Goal: Find specific page/section: Find specific page/section

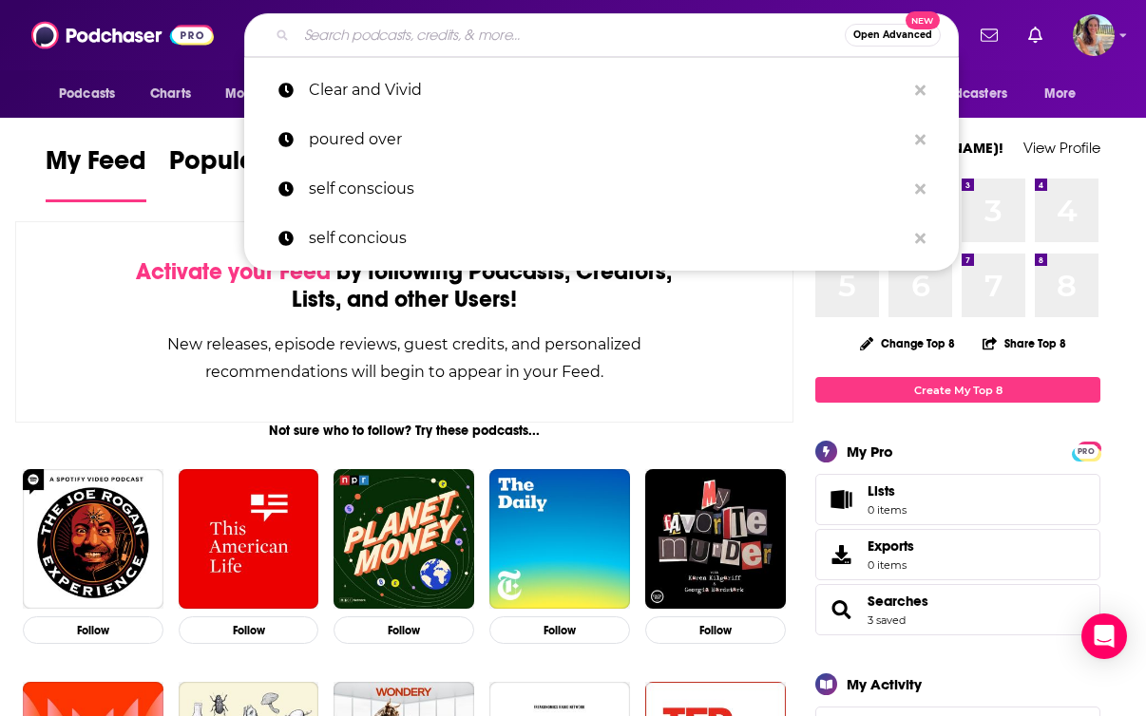
click at [594, 29] on input "Search podcasts, credits, & more..." at bounding box center [570, 35] width 548 height 30
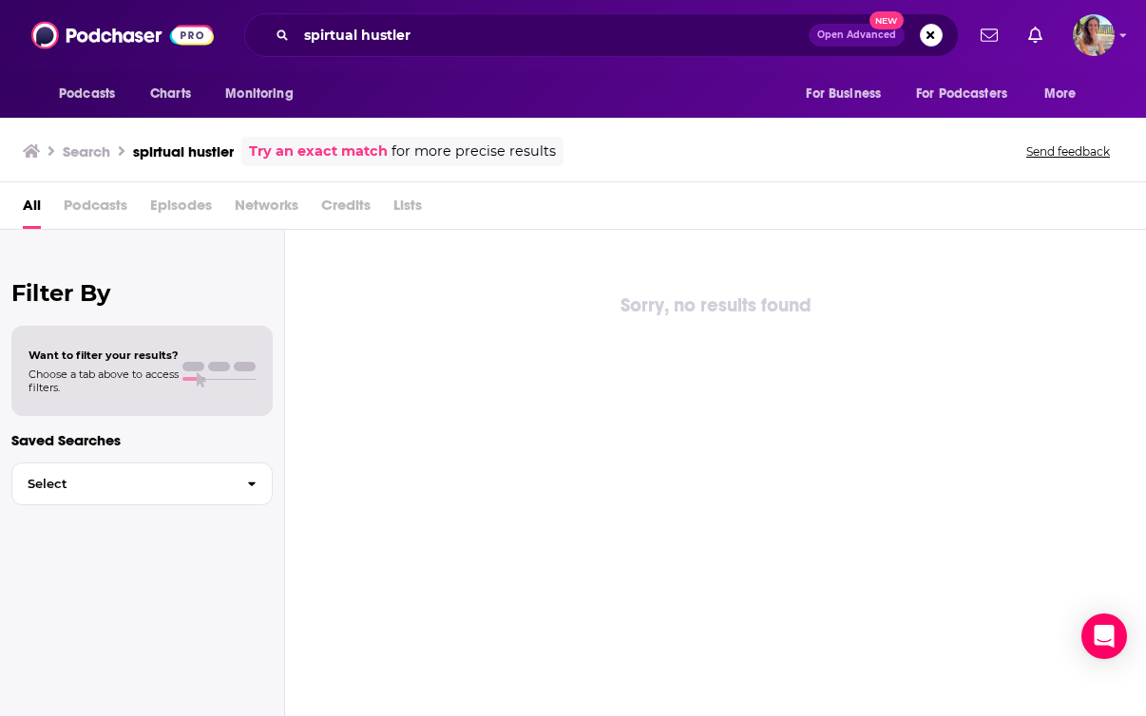
click at [485, 56] on div "spirtual hustler Open Advanced New" at bounding box center [601, 35] width 714 height 44
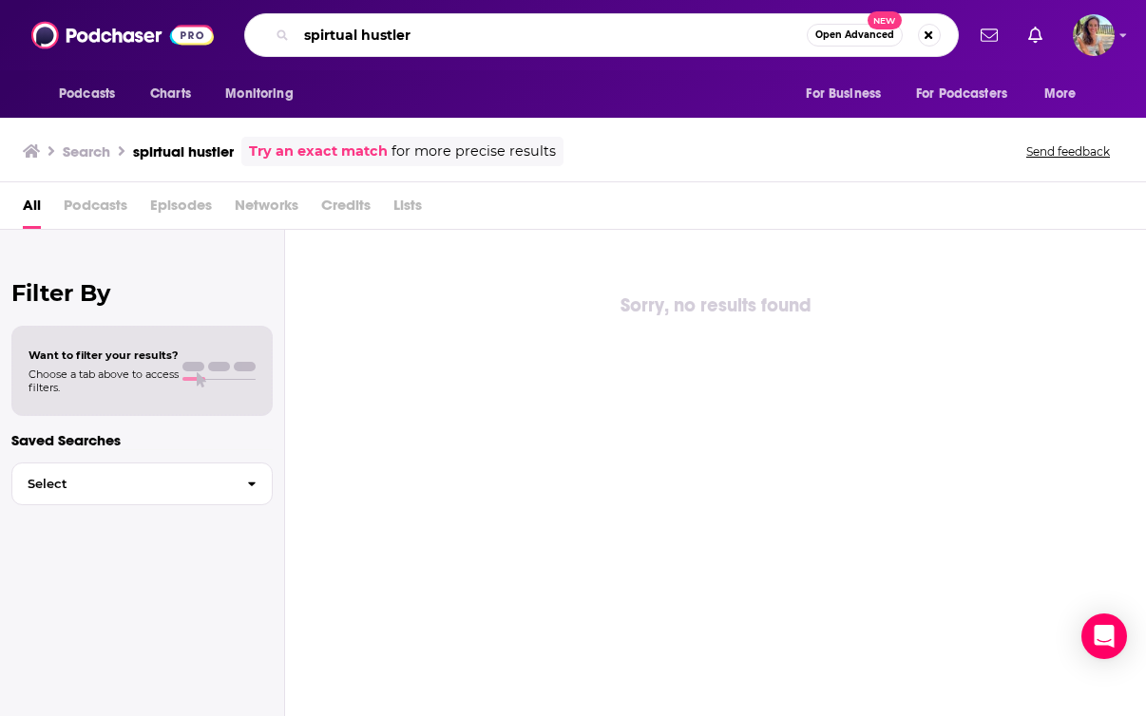
click at [478, 47] on input "spirtual hustler" at bounding box center [551, 35] width 510 height 30
paste input "The Spiritual H"
type input "The Spiritual Hustler"
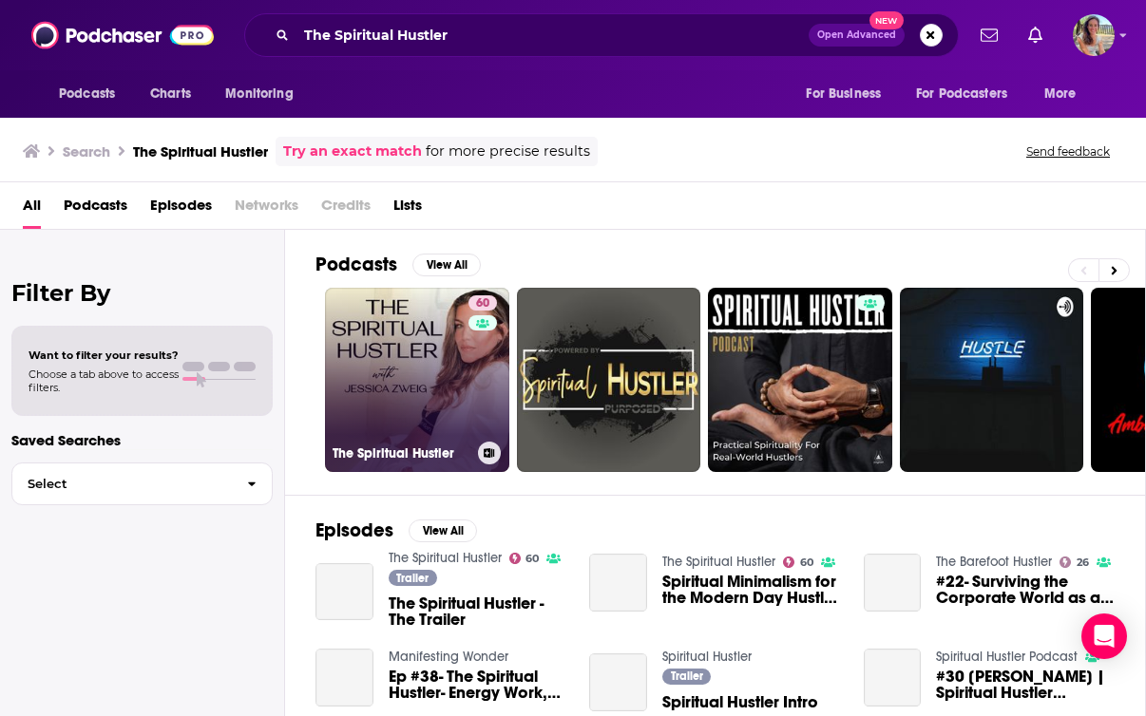
click at [420, 355] on link "60 The Spiritual Hustler" at bounding box center [417, 380] width 184 height 184
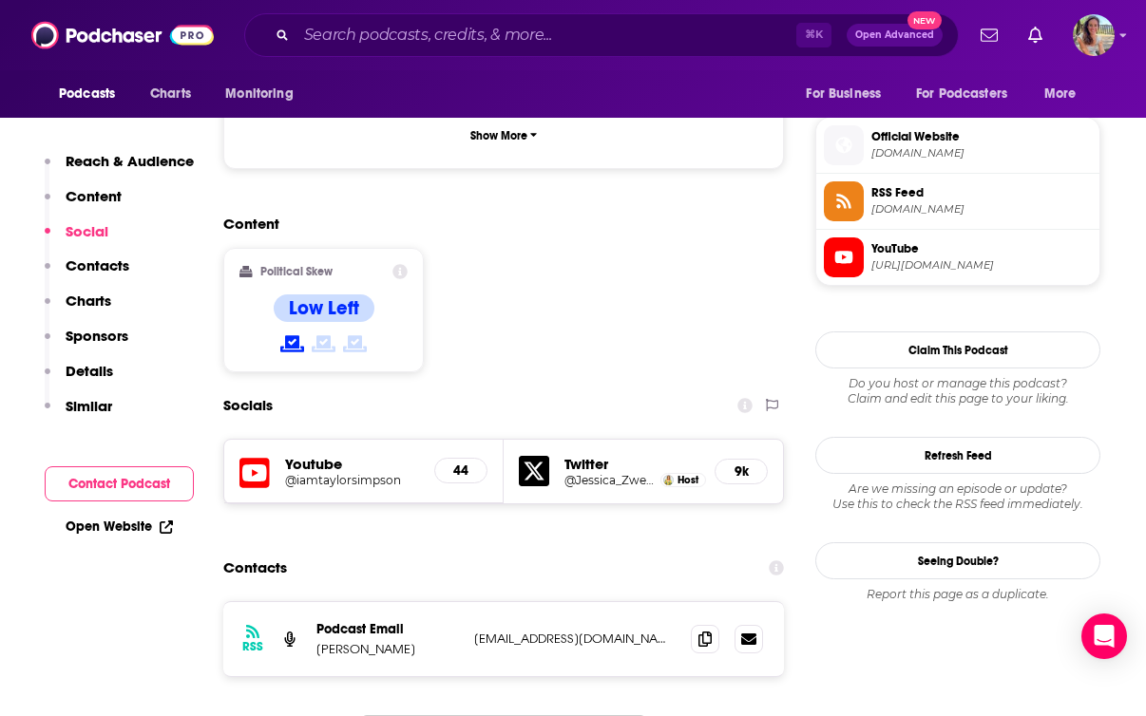
scroll to position [1500, 0]
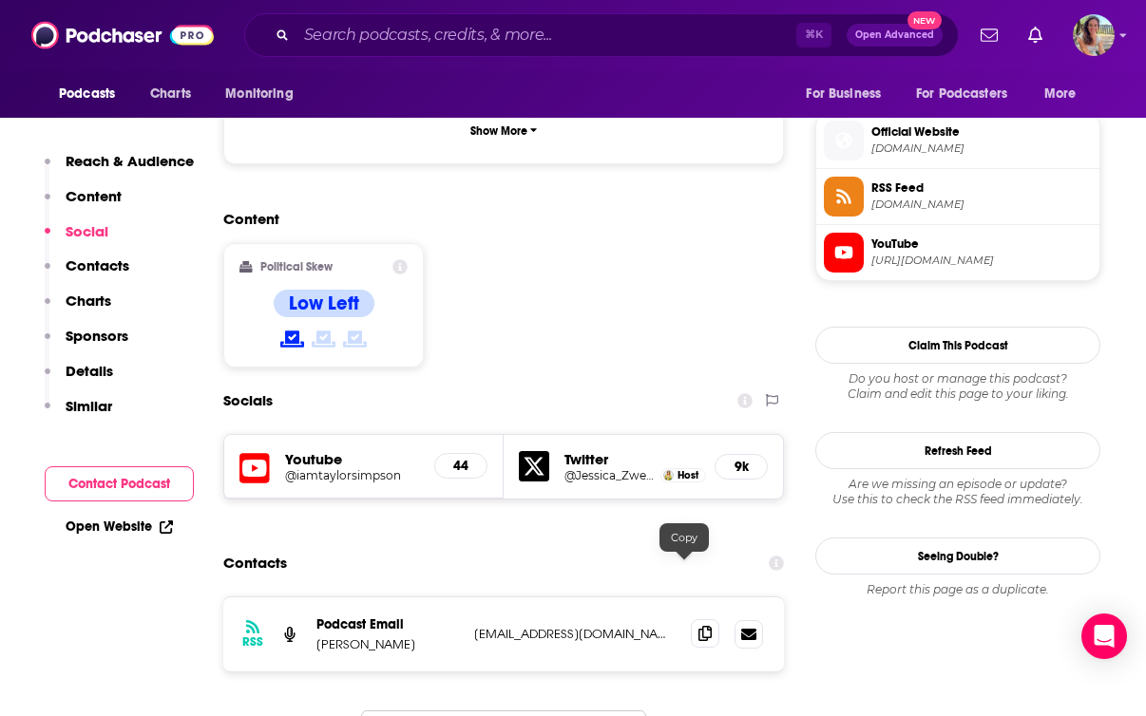
click at [698, 626] on icon at bounding box center [704, 633] width 13 height 15
